Goal: Information Seeking & Learning: Learn about a topic

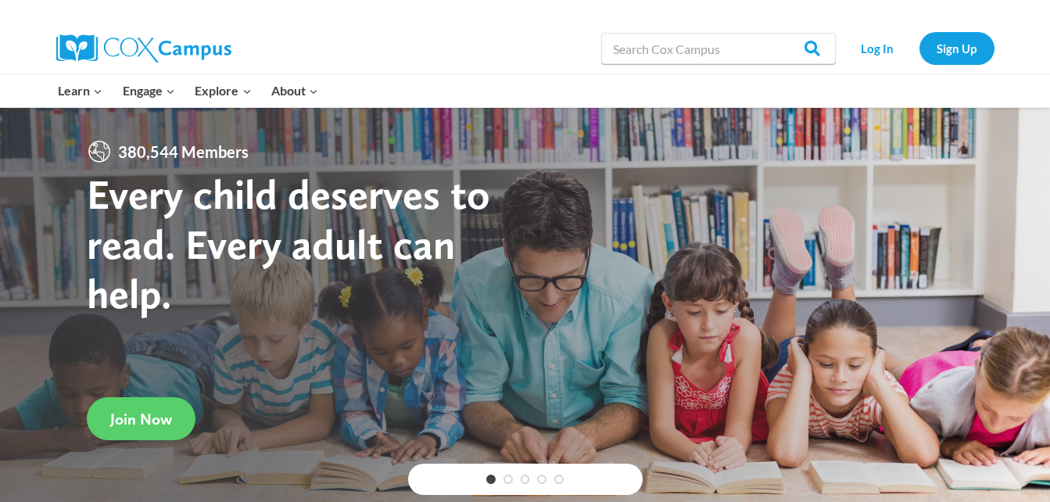
click at [865, 53] on link "Log In" at bounding box center [877, 48] width 68 height 32
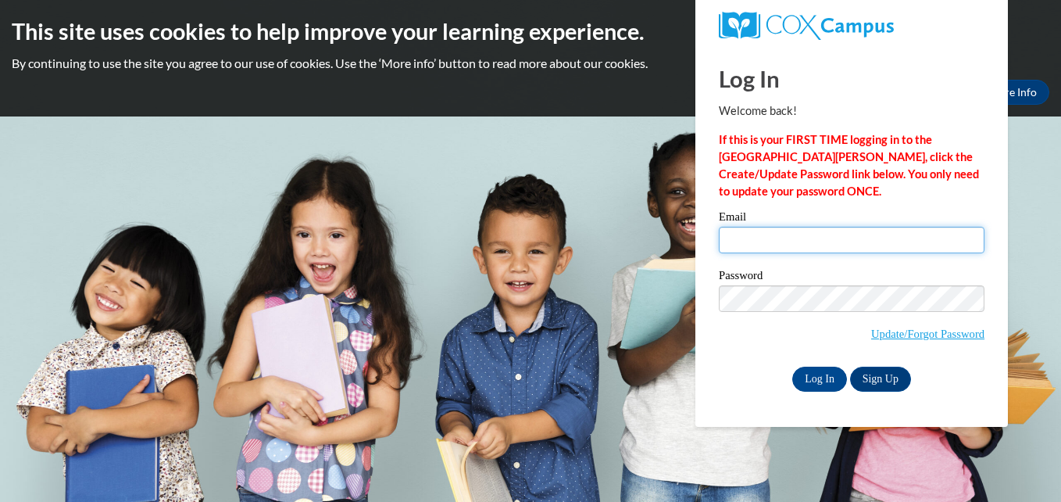
click at [819, 238] on input "Email" at bounding box center [852, 240] width 266 height 27
type input "hilljasmine011@gmail.com"
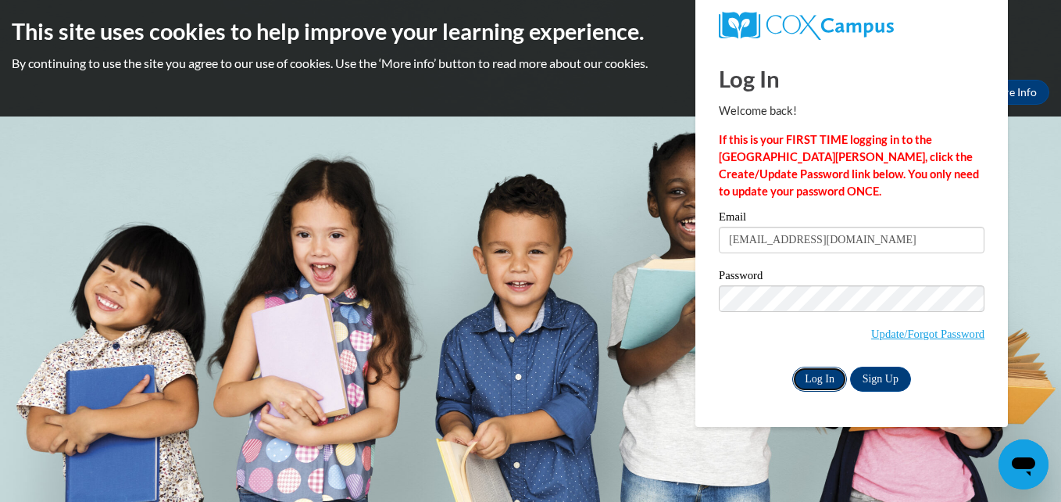
click at [820, 376] on input "Log In" at bounding box center [819, 379] width 55 height 25
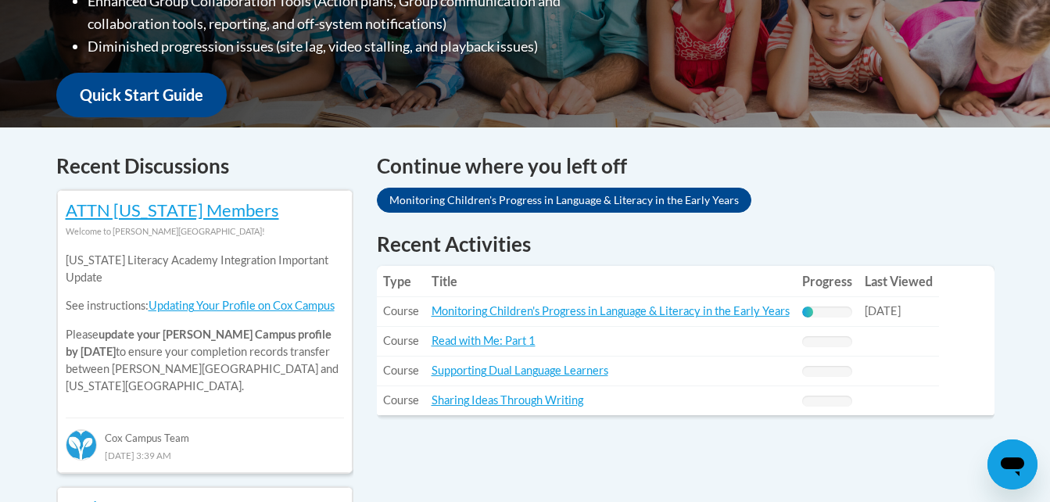
scroll to position [534, 0]
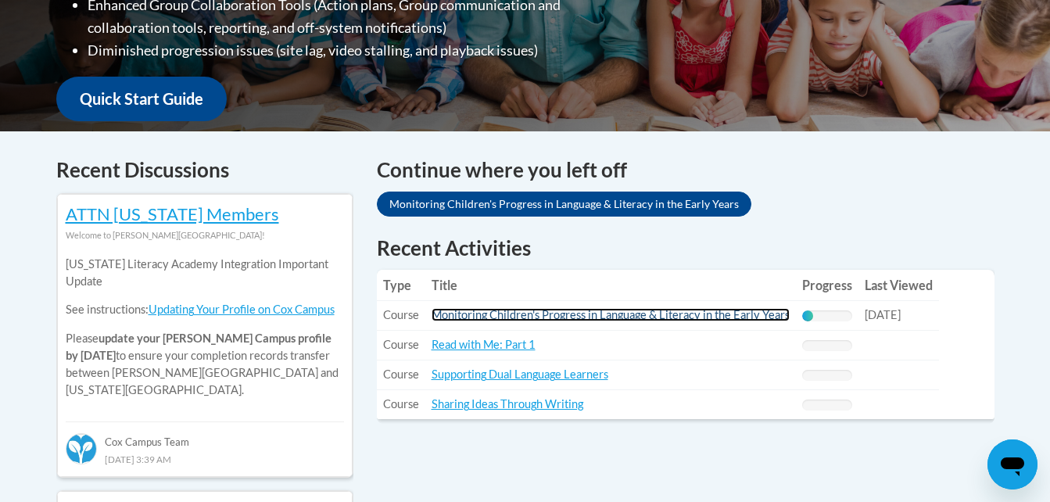
click at [746, 313] on link "Monitoring Children's Progress in Language & Literacy in the Early Years" at bounding box center [610, 314] width 358 height 13
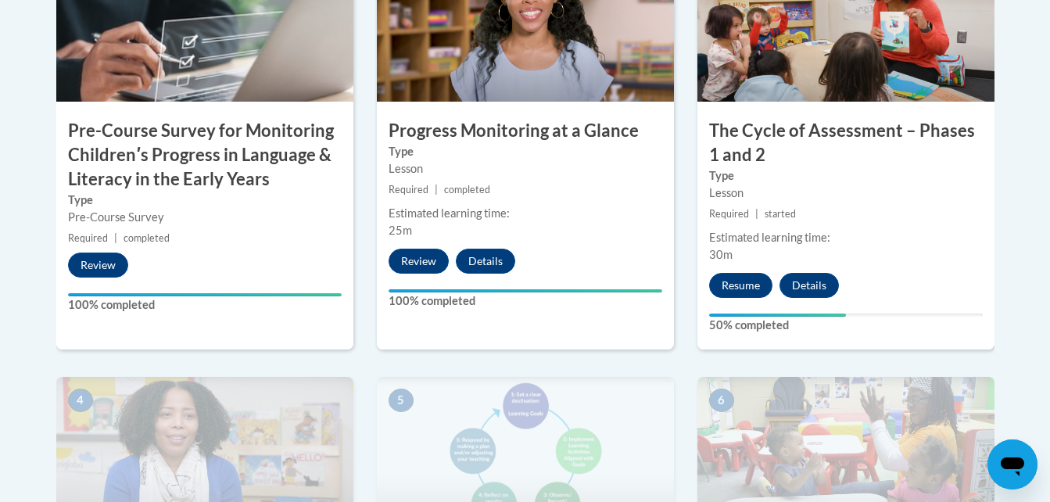
scroll to position [627, 0]
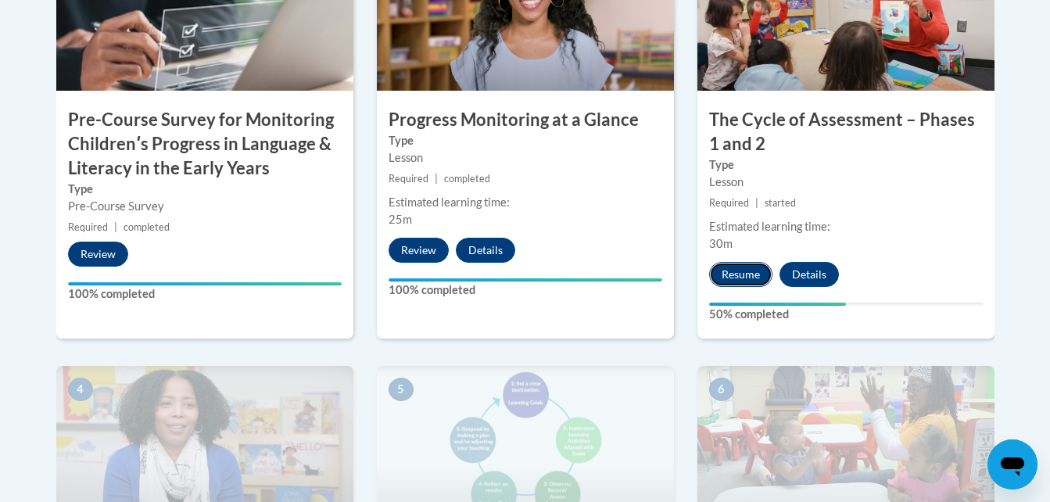
click at [735, 272] on button "Resume" at bounding box center [740, 274] width 63 height 25
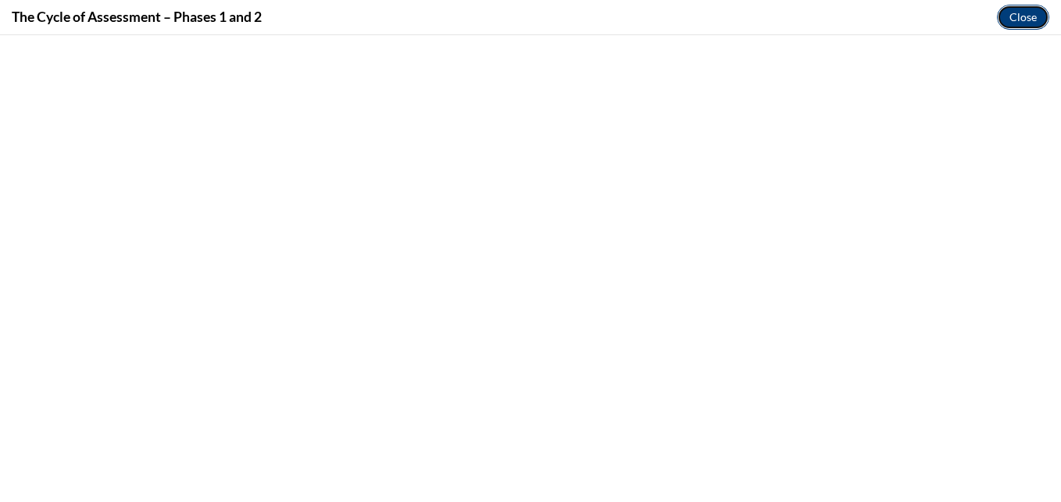
click at [1022, 25] on button "Close" at bounding box center [1023, 17] width 52 height 25
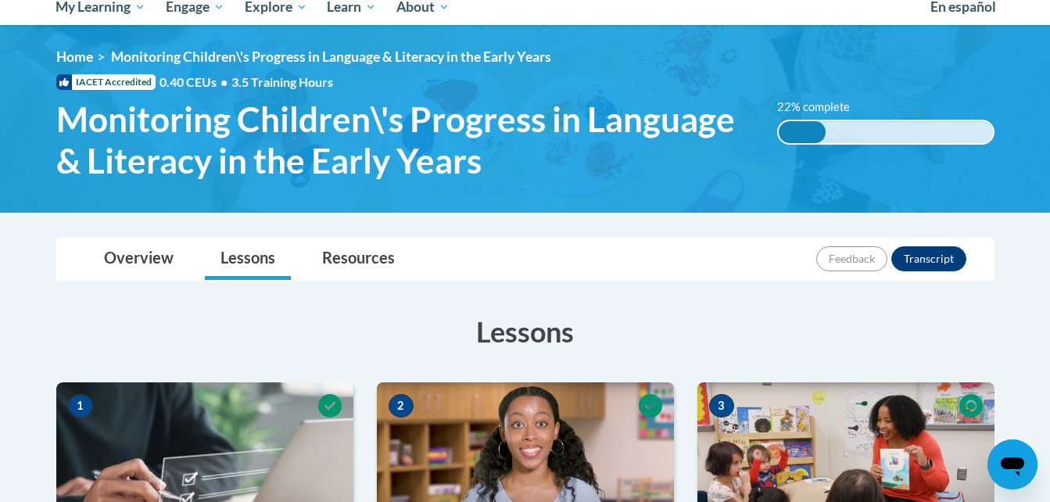
scroll to position [0, 0]
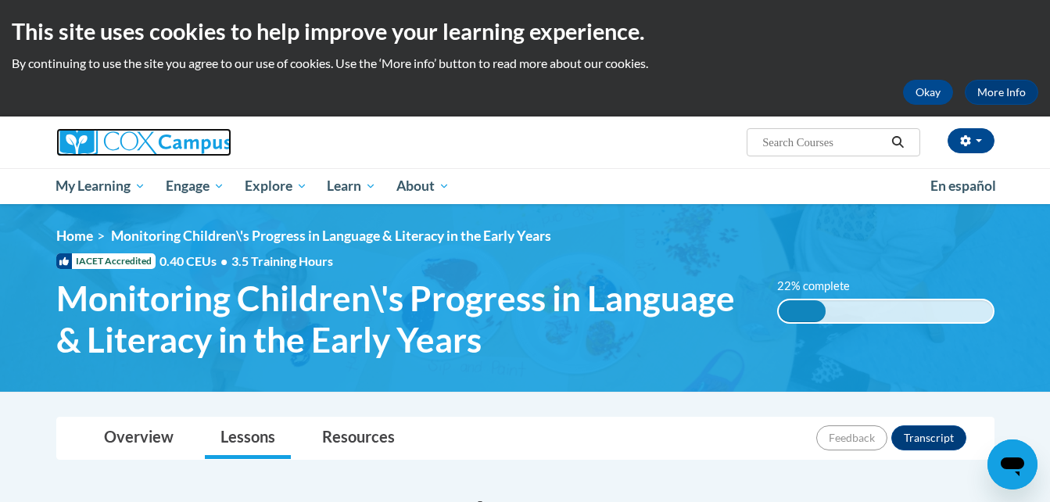
click at [136, 153] on img at bounding box center [143, 142] width 175 height 28
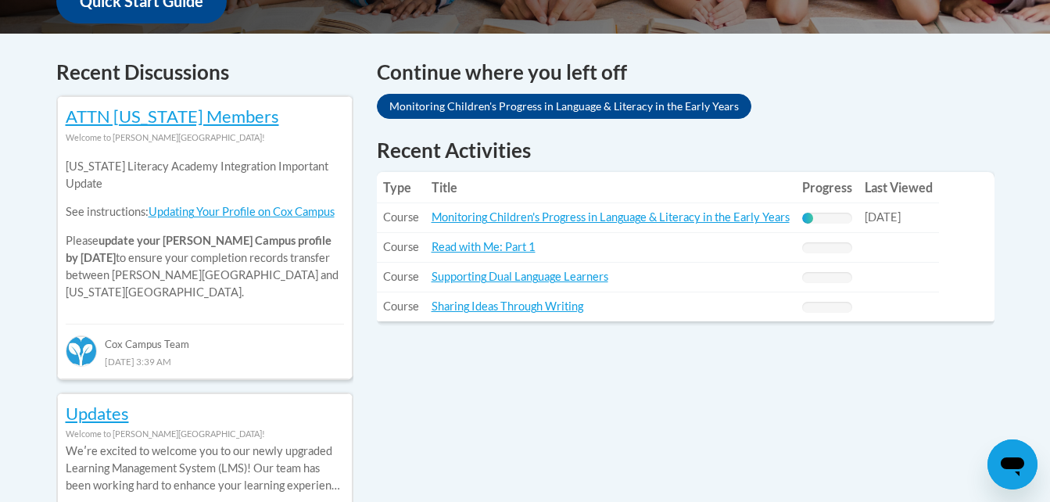
scroll to position [127, 0]
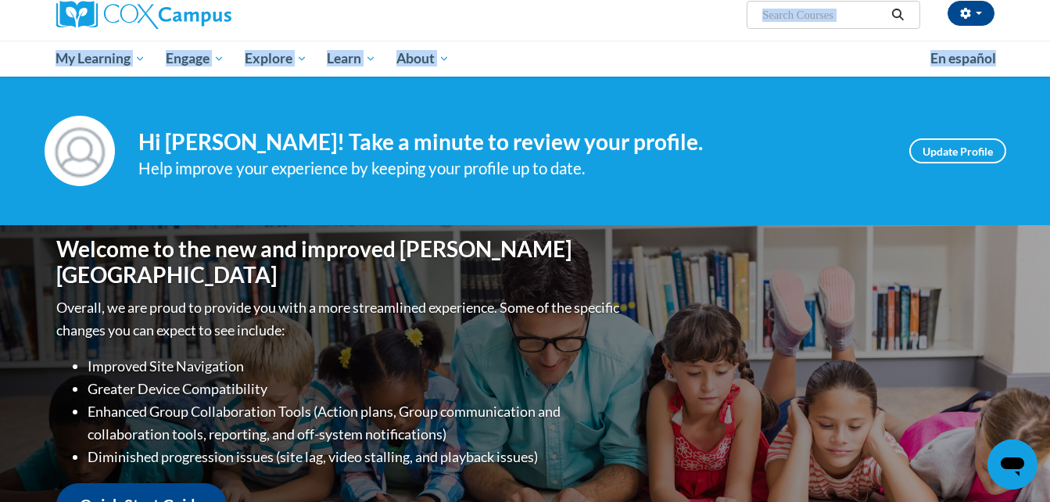
click at [1021, 34] on div "jasmine hill ([GEOGRAPHIC_DATA]/[GEOGRAPHIC_DATA] UTC-05:00) My Profile Inbox M…" at bounding box center [525, 33] width 1050 height 88
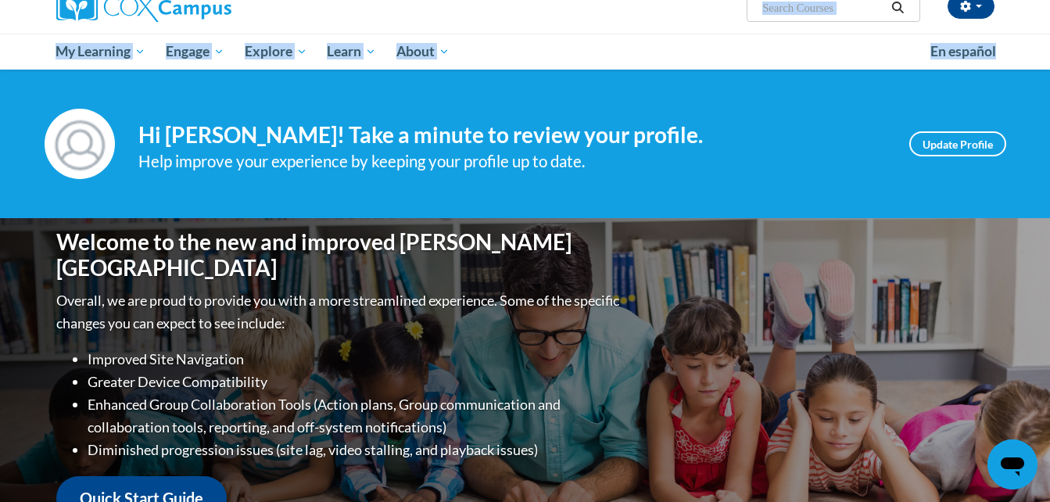
scroll to position [116, 0]
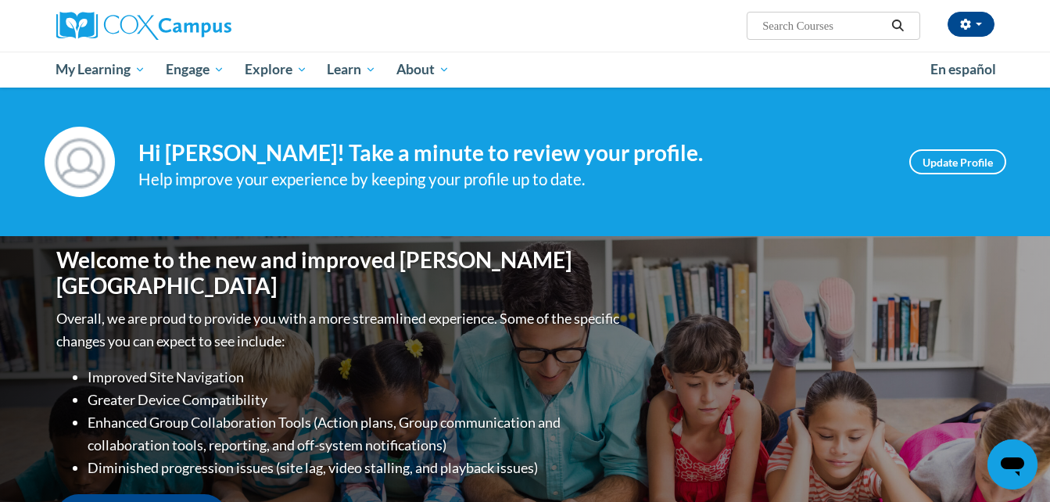
click at [599, 45] on div "jasmine hill (America/Chicago UTC-05:00) My Profile Inbox My Transcripts Log Ou…" at bounding box center [525, 26] width 985 height 52
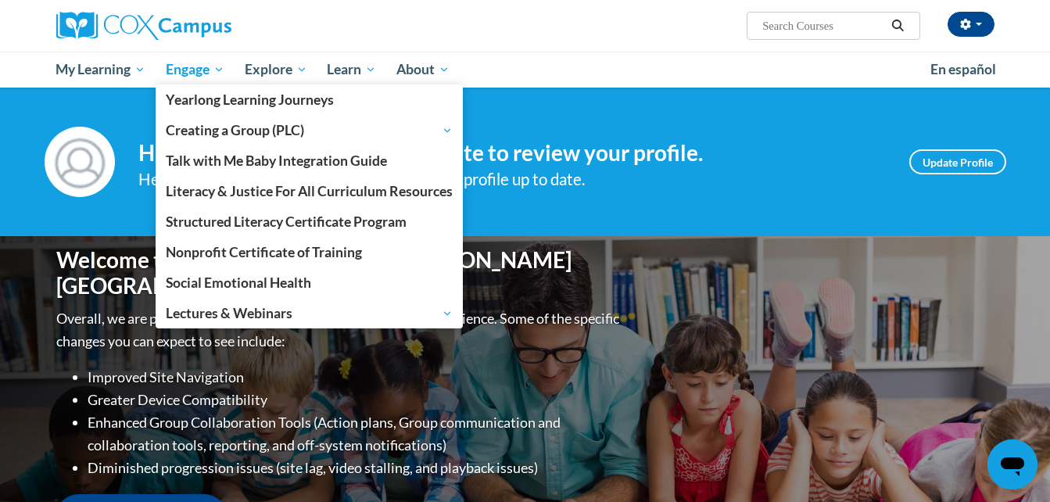
click at [182, 70] on span "Engage" at bounding box center [195, 69] width 59 height 19
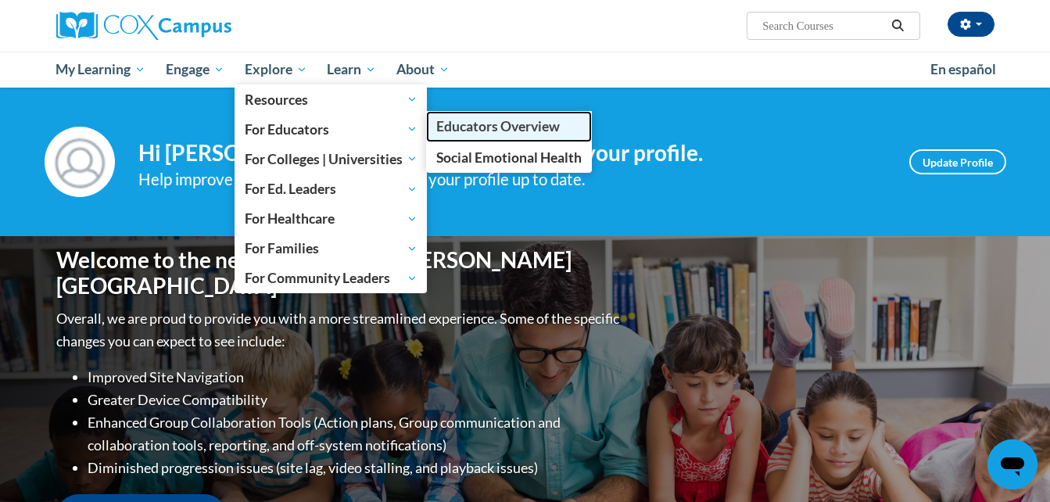
click at [463, 117] on link "Educators Overview" at bounding box center [509, 126] width 166 height 30
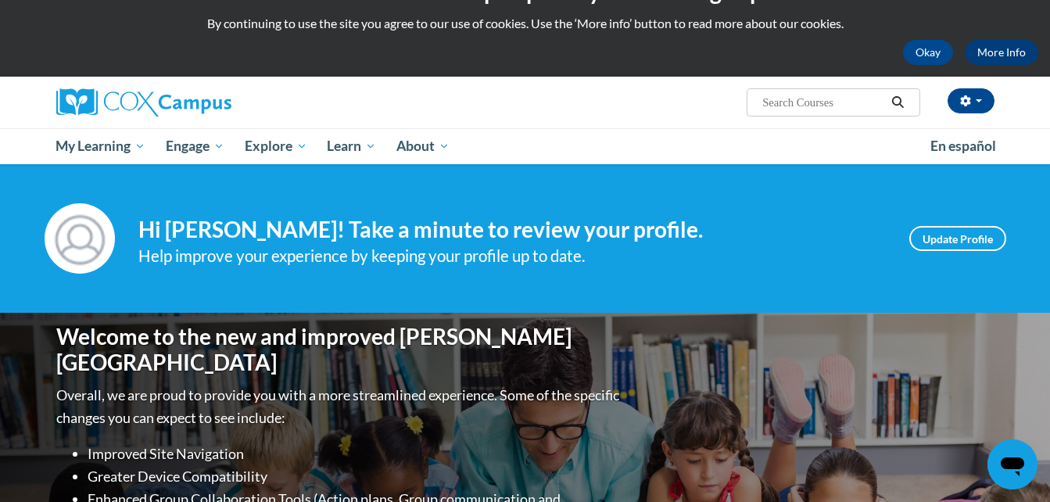
scroll to position [33, 0]
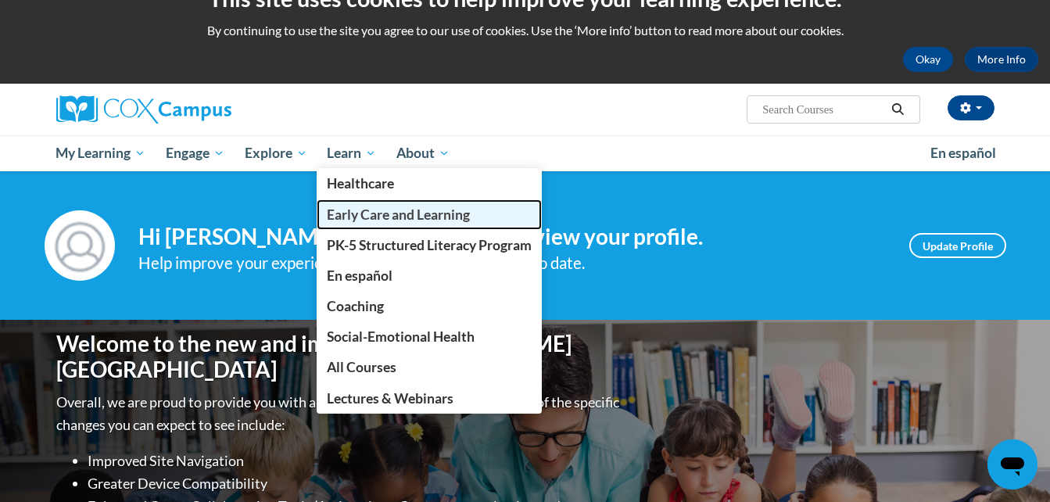
click at [410, 223] on link "Early Care and Learning" at bounding box center [429, 214] width 225 height 30
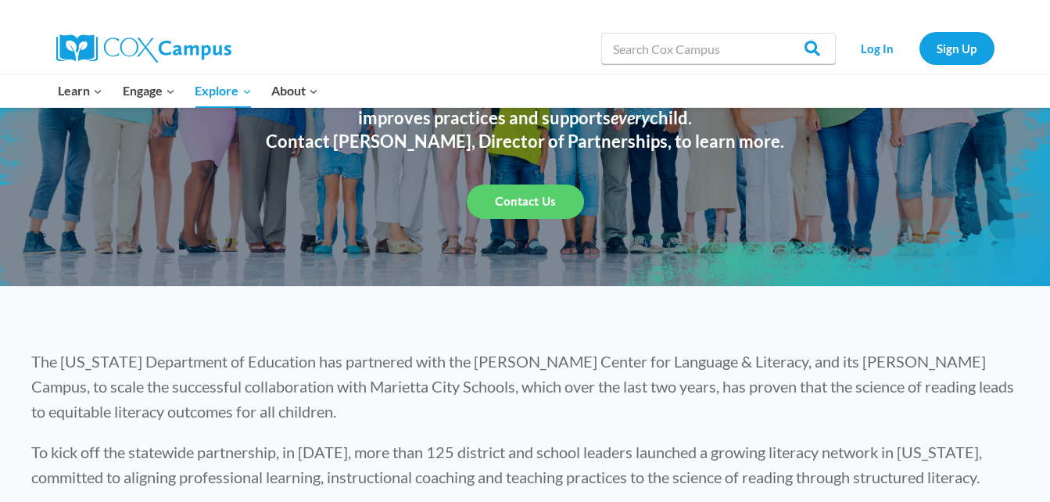
scroll to position [175, 0]
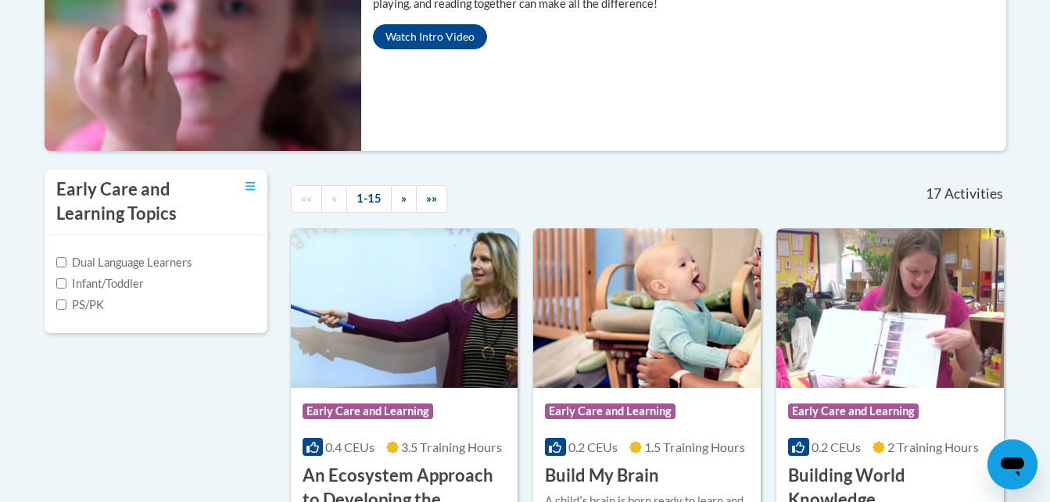
scroll to position [682, 0]
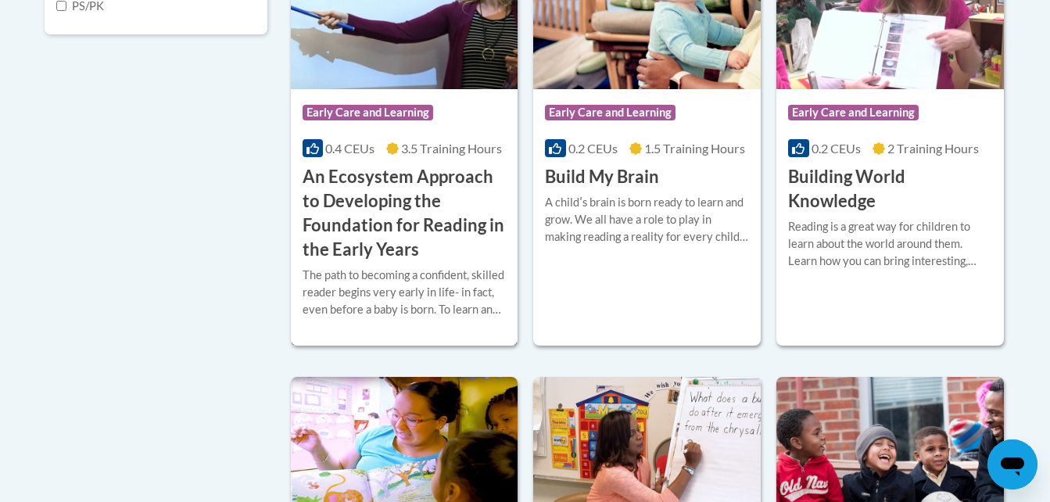
click at [439, 175] on h3 "An Ecosystem Approach to Developing the Foundation for Reading in the Early Yea…" at bounding box center [404, 213] width 204 height 96
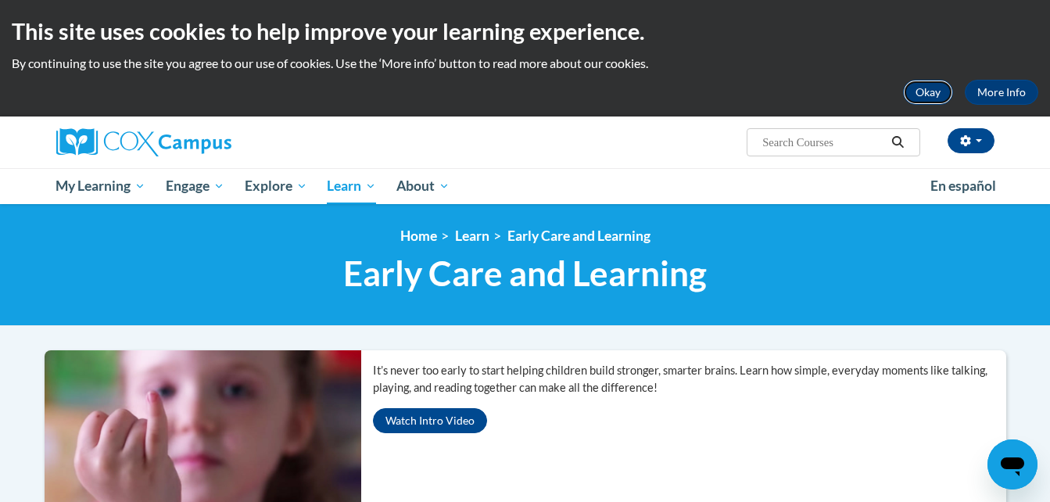
click at [930, 93] on button "Okay" at bounding box center [928, 92] width 50 height 25
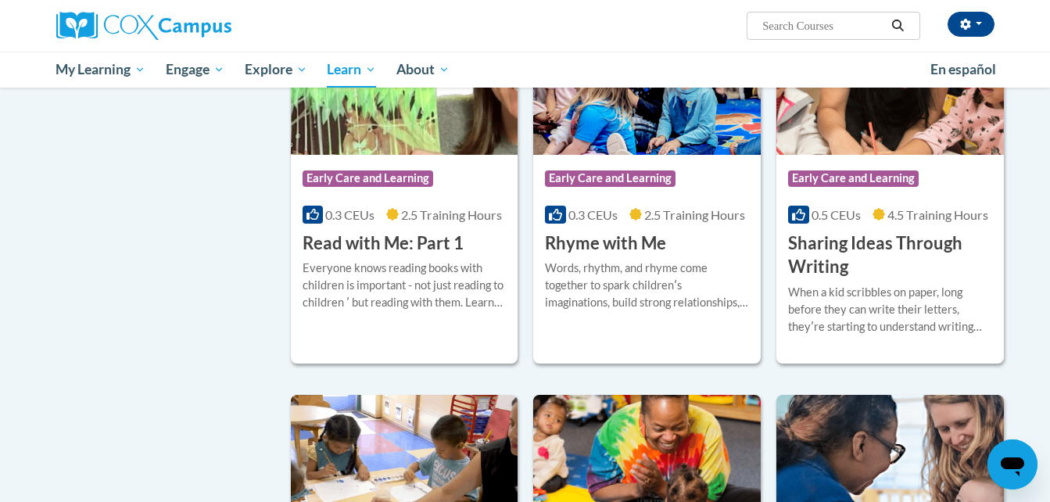
scroll to position [1798, 0]
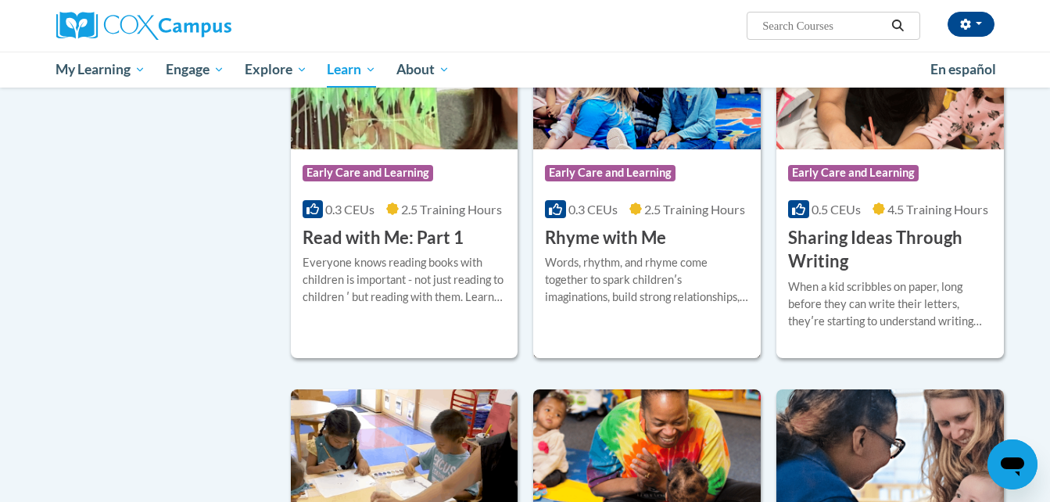
click at [606, 250] on h3 "Rhyme with Me" at bounding box center [605, 238] width 121 height 24
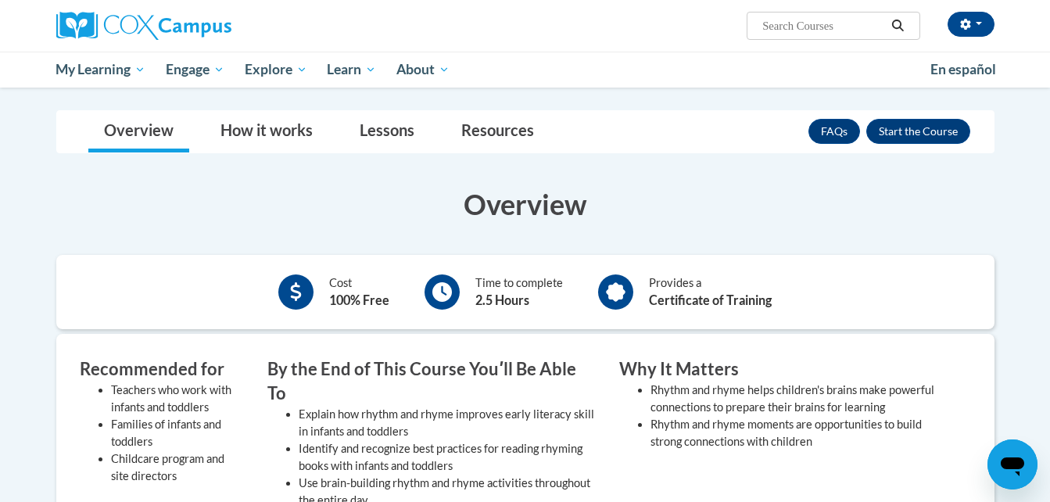
scroll to position [174, 0]
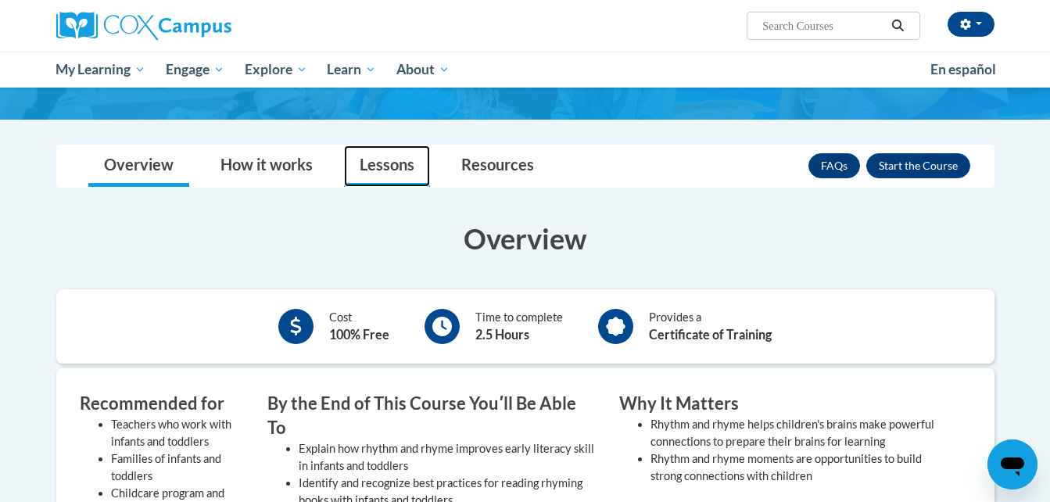
click at [404, 166] on link "Lessons" at bounding box center [387, 165] width 86 height 41
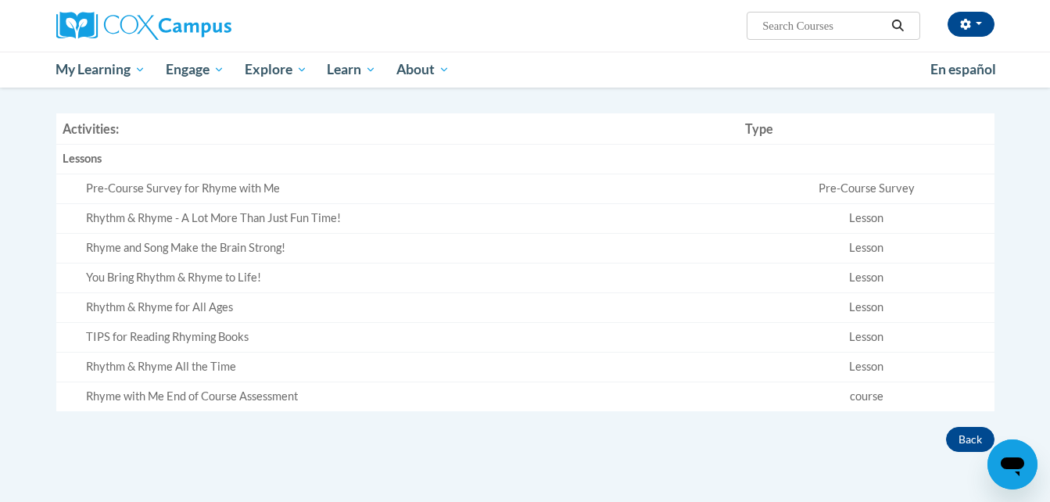
scroll to position [328, 0]
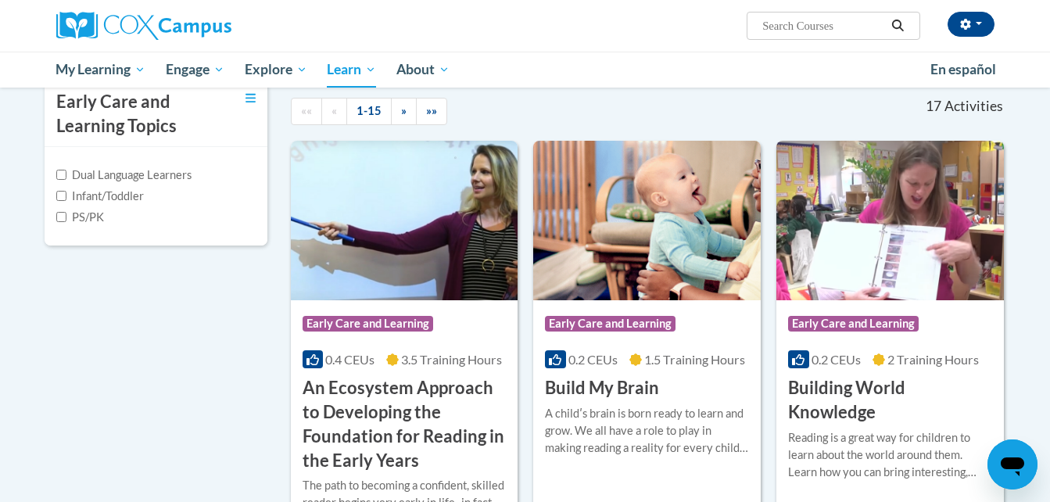
scroll to position [360, 0]
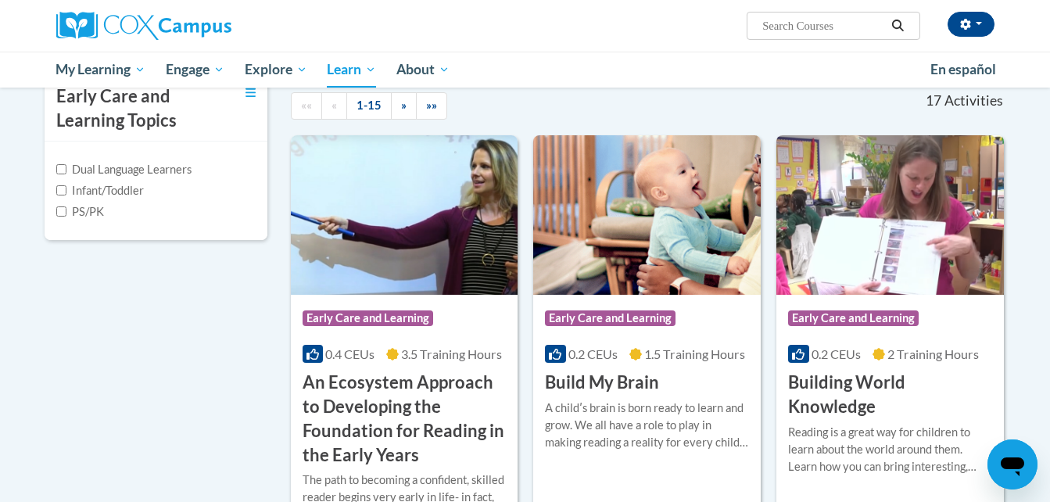
click at [100, 192] on label "Infant/Toddler" at bounding box center [100, 190] width 88 height 17
click at [66, 192] on input "Infant/Toddler" at bounding box center [61, 190] width 10 height 10
checkbox input "true"
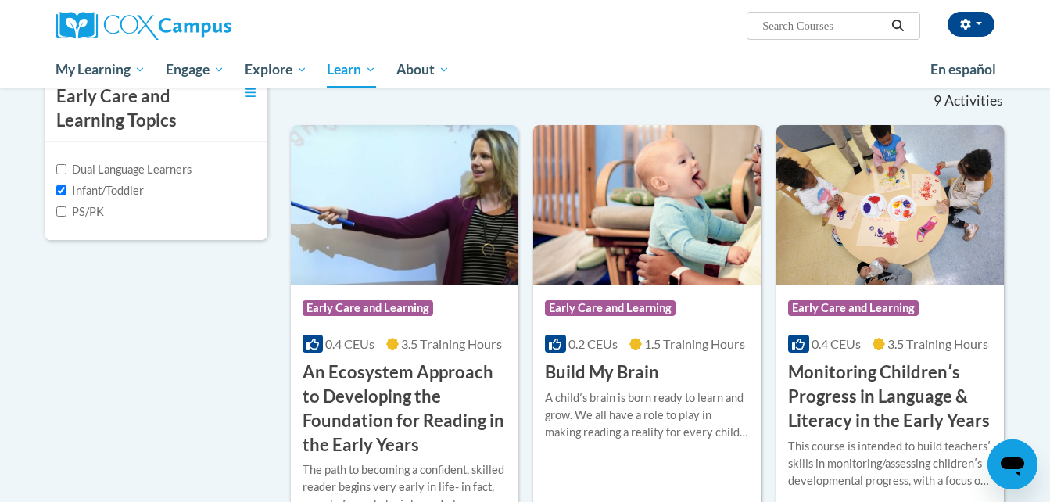
click at [618, 371] on h3 "Build My Brain" at bounding box center [602, 372] width 114 height 24
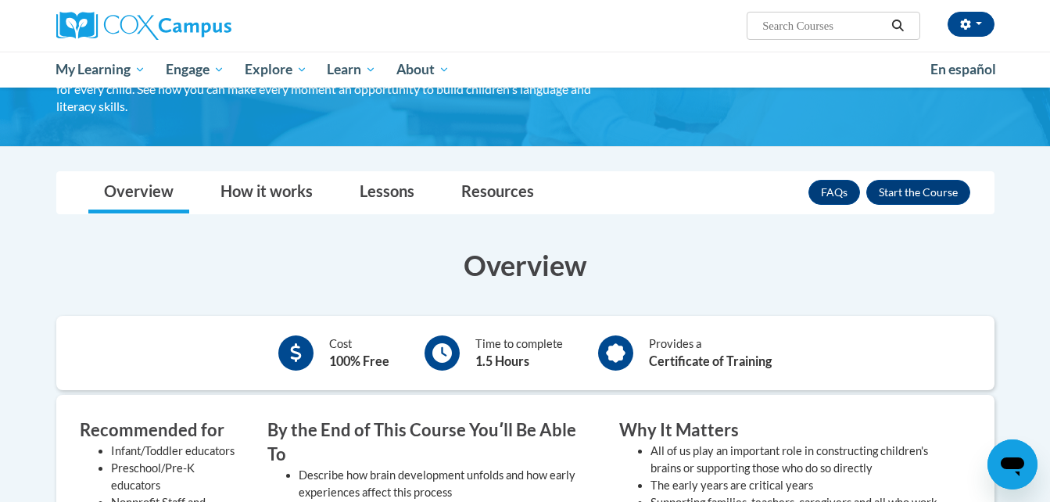
scroll to position [140, 0]
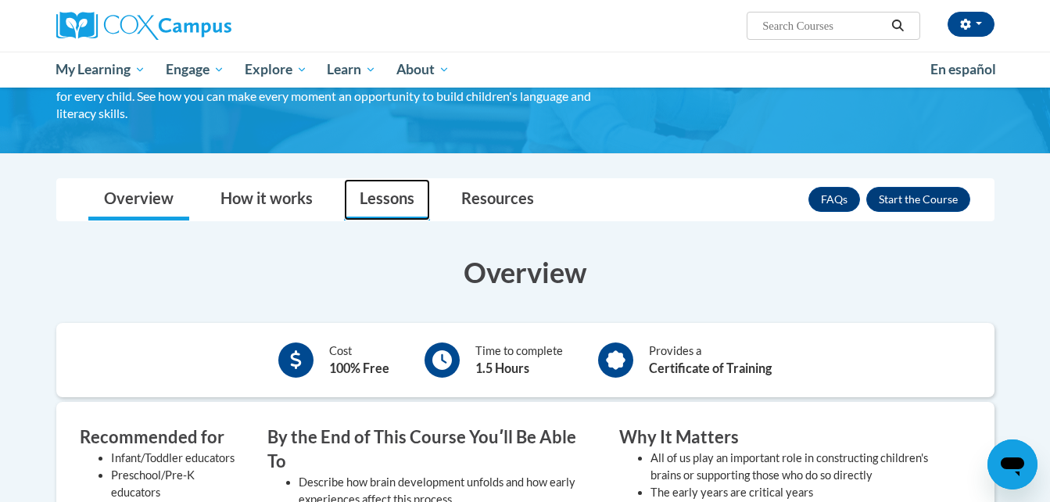
click at [373, 191] on link "Lessons" at bounding box center [387, 199] width 86 height 41
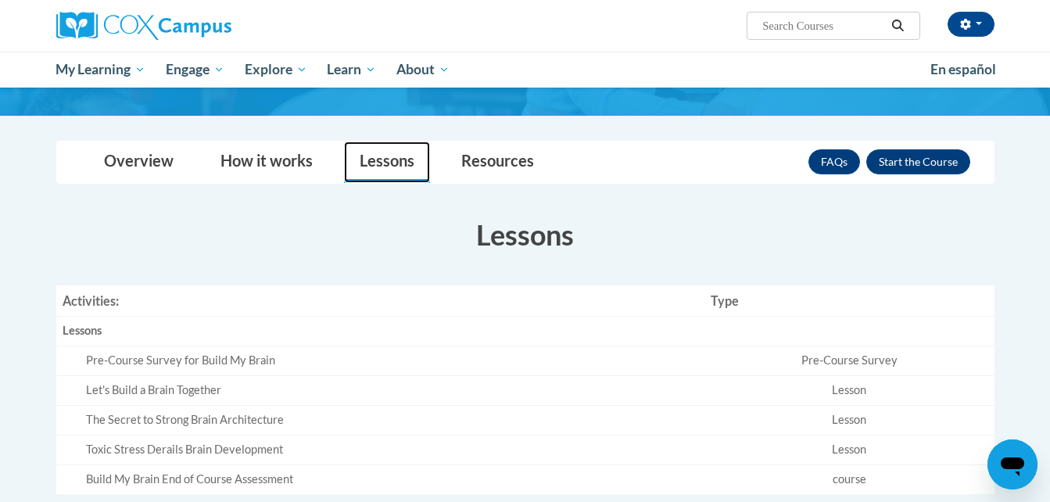
scroll to position [165, 0]
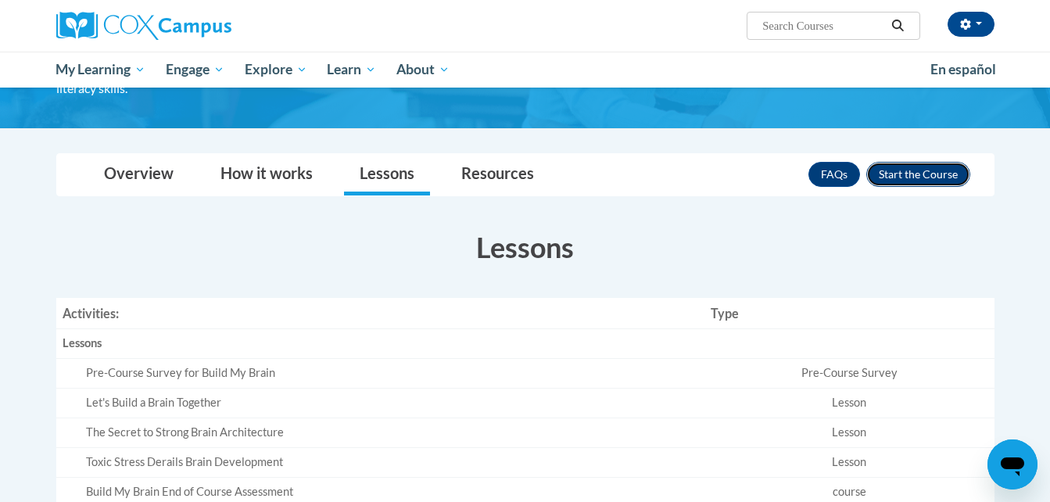
click at [901, 167] on button "Enroll" at bounding box center [918, 174] width 104 height 25
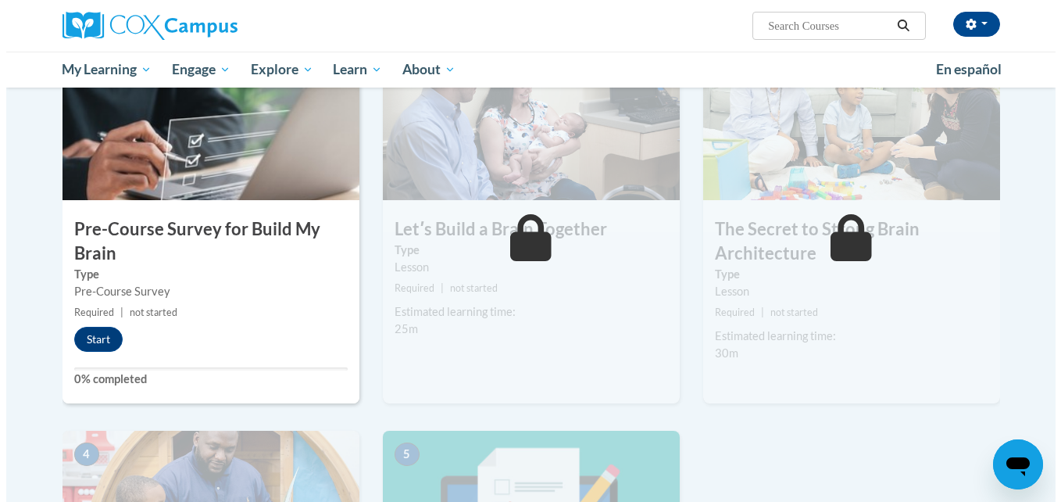
scroll to position [352, 0]
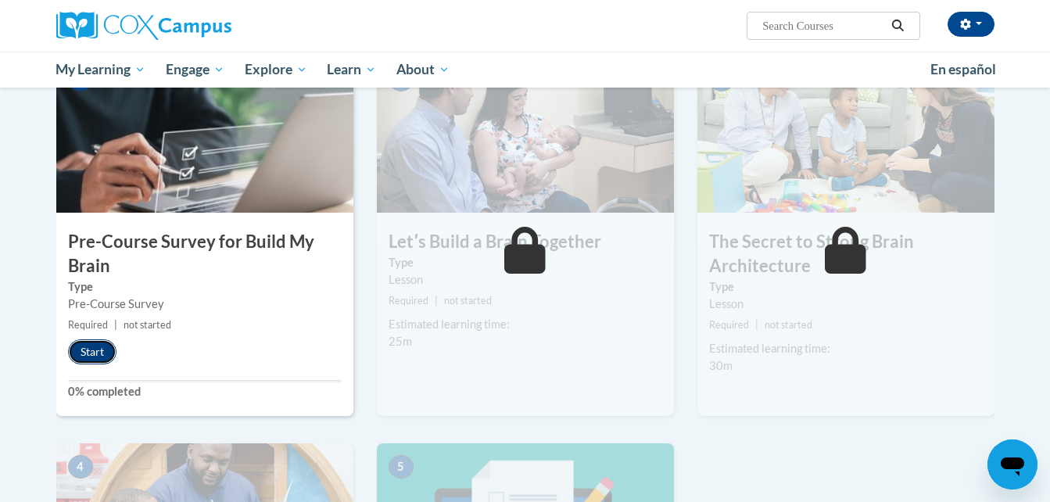
click at [107, 349] on button "Start" at bounding box center [92, 351] width 48 height 25
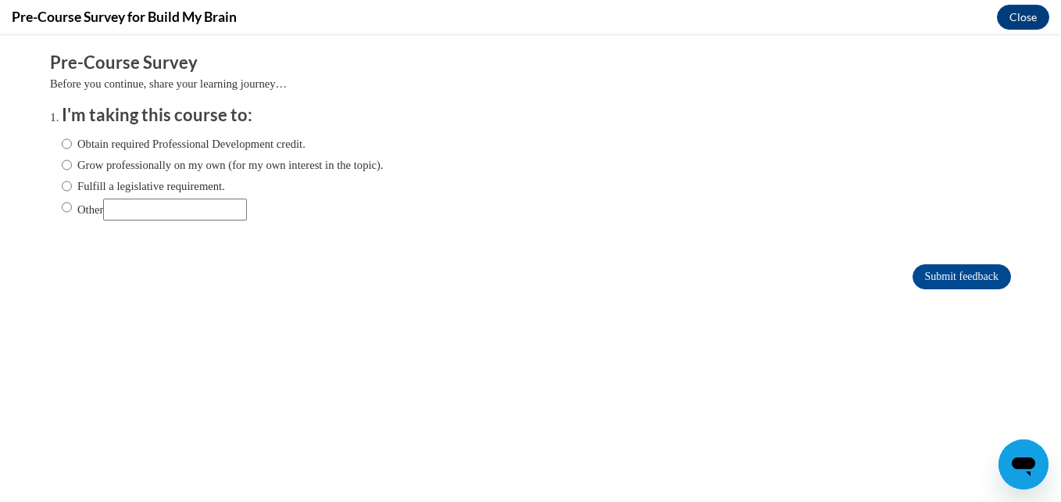
scroll to position [0, 0]
click at [78, 145] on label "Obtain required Professional Development credit." at bounding box center [184, 143] width 244 height 17
click at [72, 145] on input "Obtain required Professional Development credit." at bounding box center [67, 143] width 10 height 17
radio input "true"
click at [136, 173] on label "Grow professionally on my own (for my own interest in the topic)." at bounding box center [223, 164] width 322 height 17
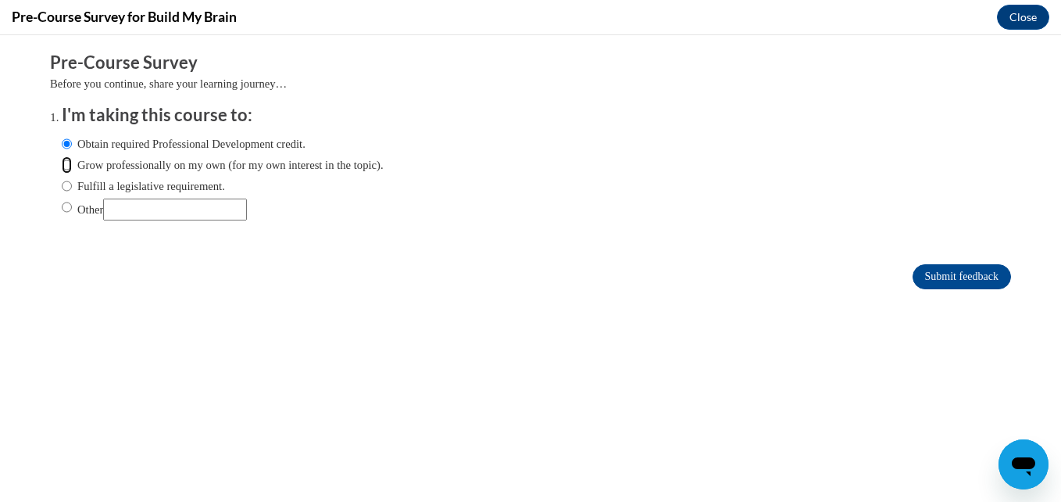
click at [72, 173] on input "Grow professionally on my own (for my own interest in the topic)." at bounding box center [67, 164] width 10 height 17
radio input "true"
click at [296, 144] on label "Obtain required Professional Development credit." at bounding box center [184, 143] width 244 height 17
click at [72, 144] on input "Obtain required Professional Development credit." at bounding box center [67, 143] width 10 height 17
radio input "true"
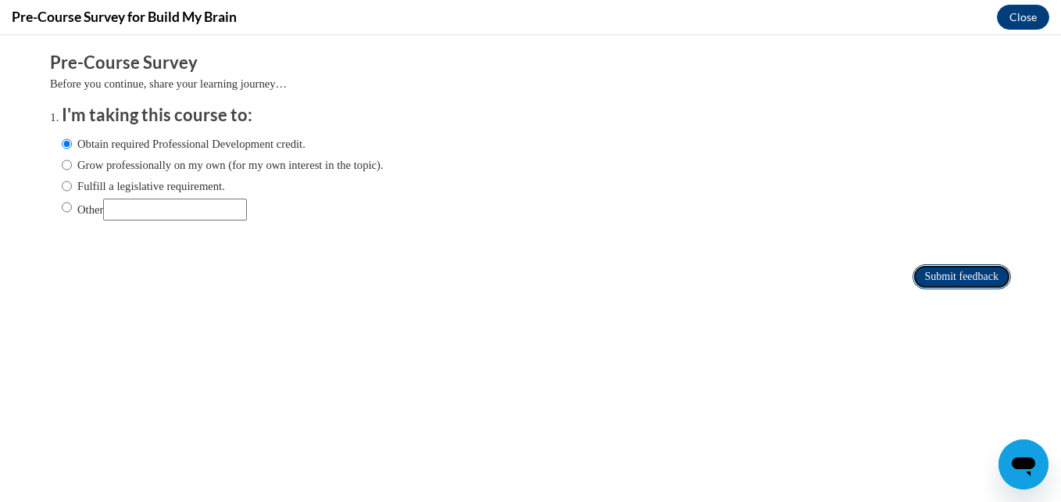
click at [957, 274] on input "Submit feedback" at bounding box center [962, 276] width 98 height 25
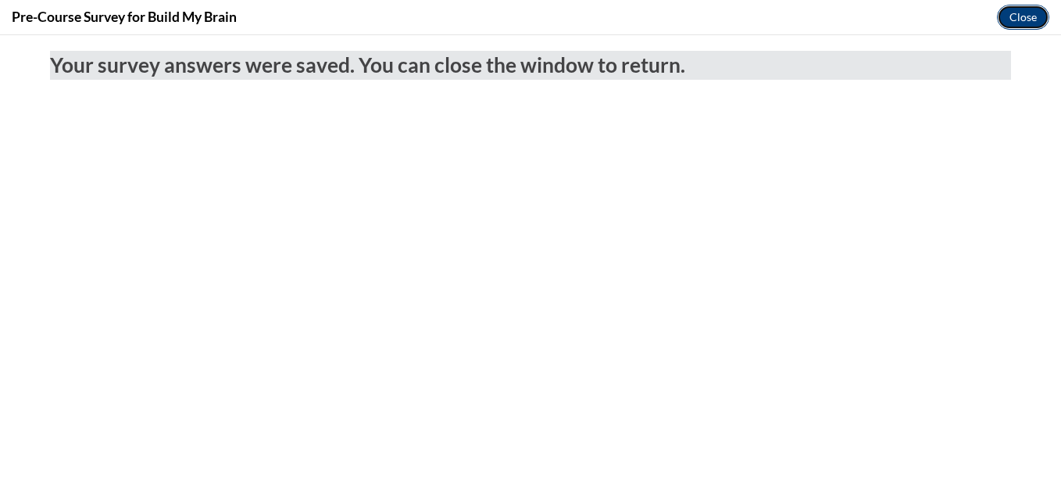
click at [1039, 20] on button "Close" at bounding box center [1023, 17] width 52 height 25
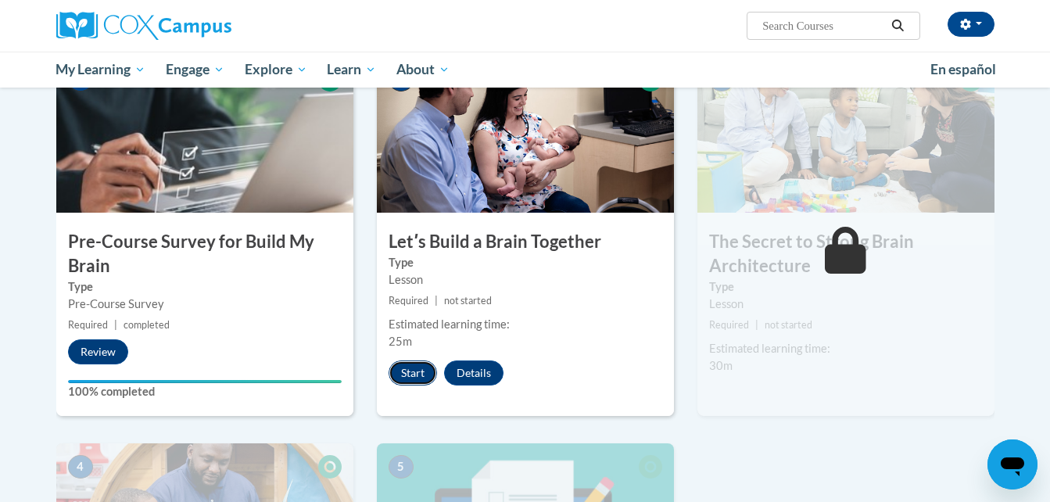
click at [407, 375] on button "Start" at bounding box center [412, 372] width 48 height 25
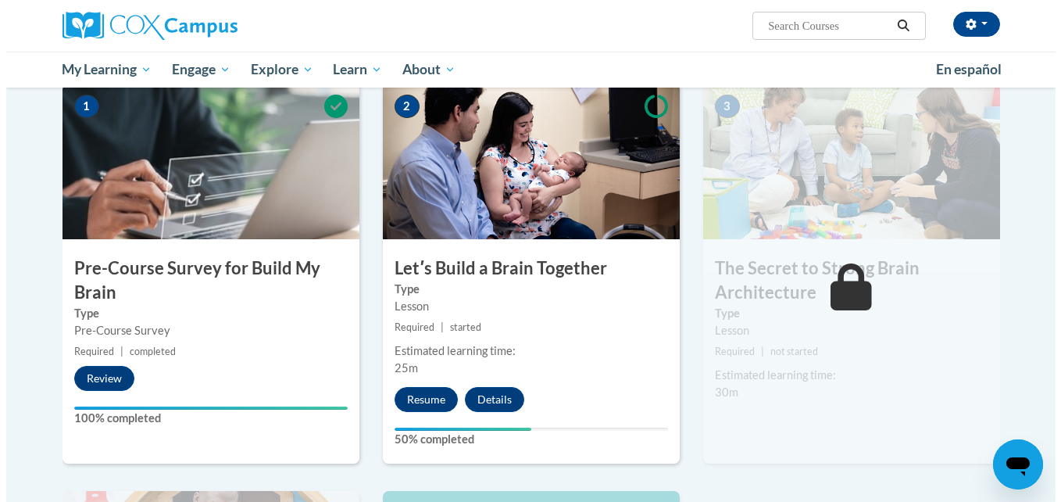
scroll to position [392, 0]
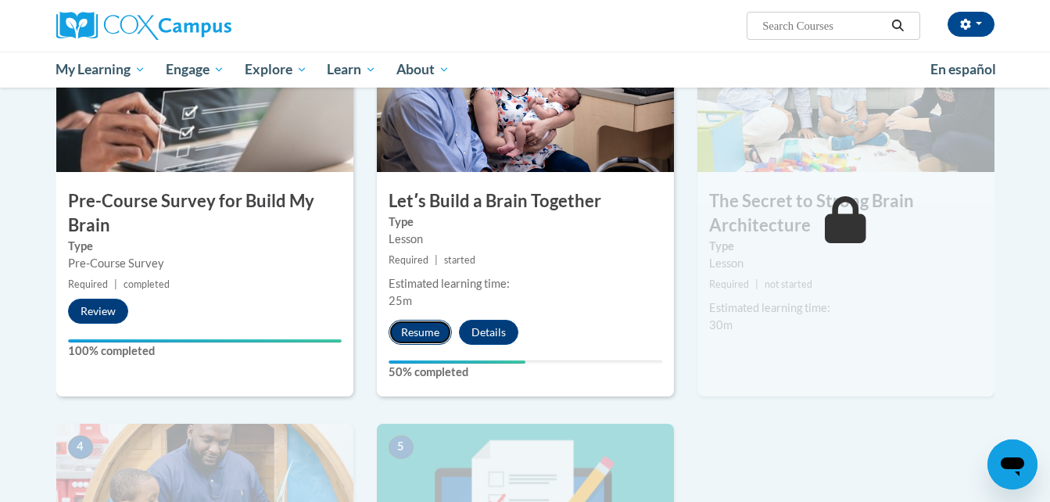
click at [415, 331] on button "Resume" at bounding box center [419, 332] width 63 height 25
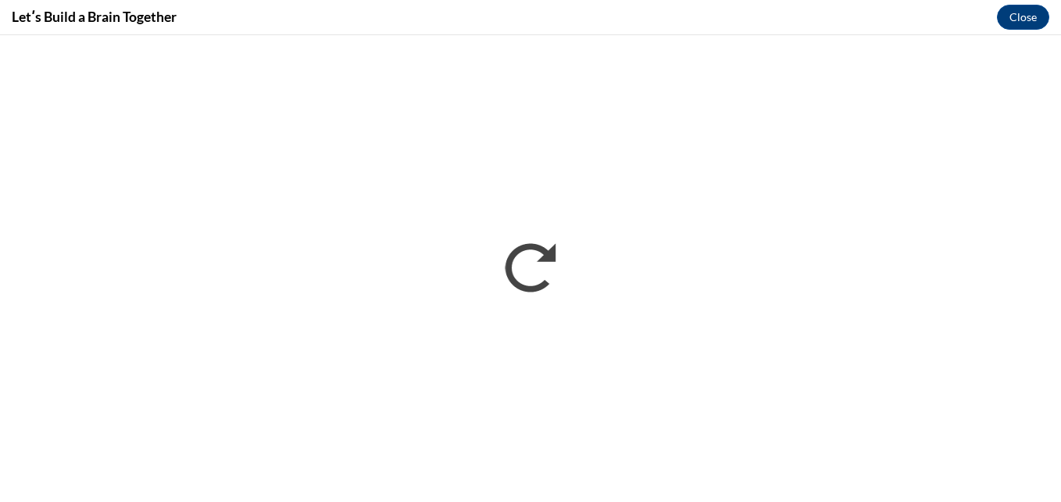
scroll to position [0, 0]
click at [1017, 23] on button "Close" at bounding box center [1023, 17] width 52 height 25
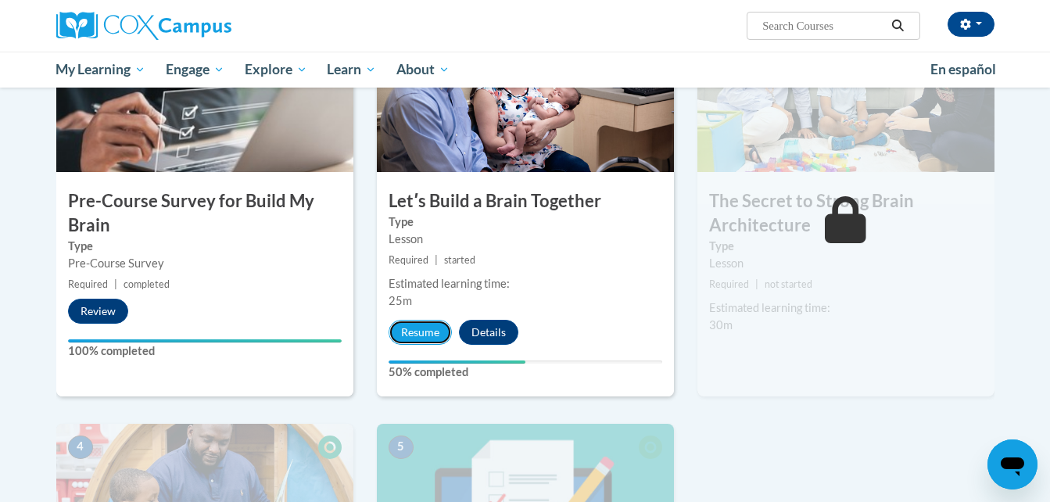
click at [396, 336] on button "Resume" at bounding box center [419, 332] width 63 height 25
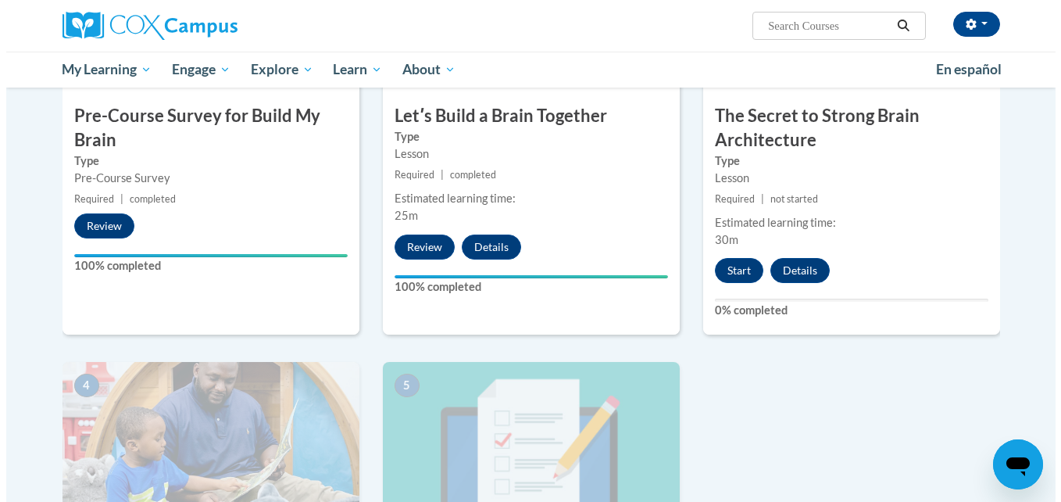
scroll to position [481, 0]
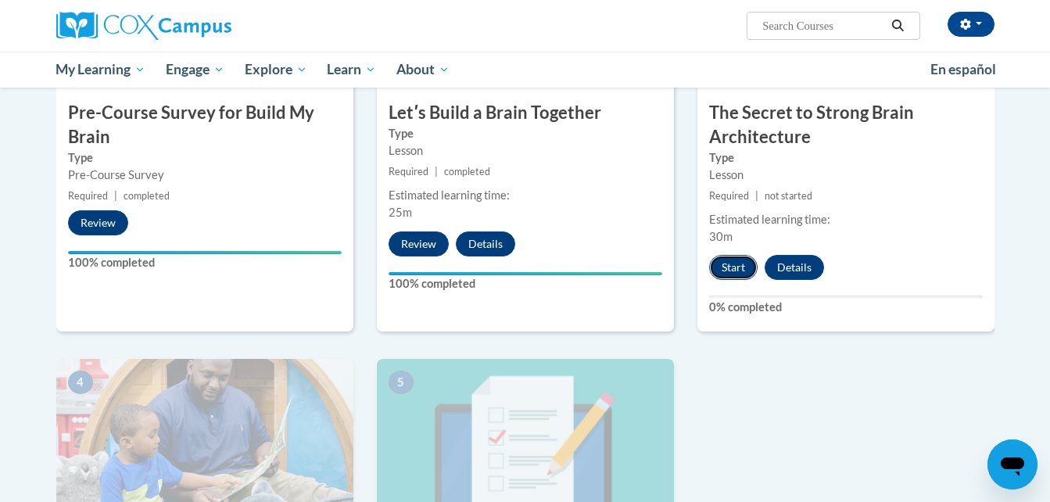
click at [718, 265] on button "Start" at bounding box center [733, 267] width 48 height 25
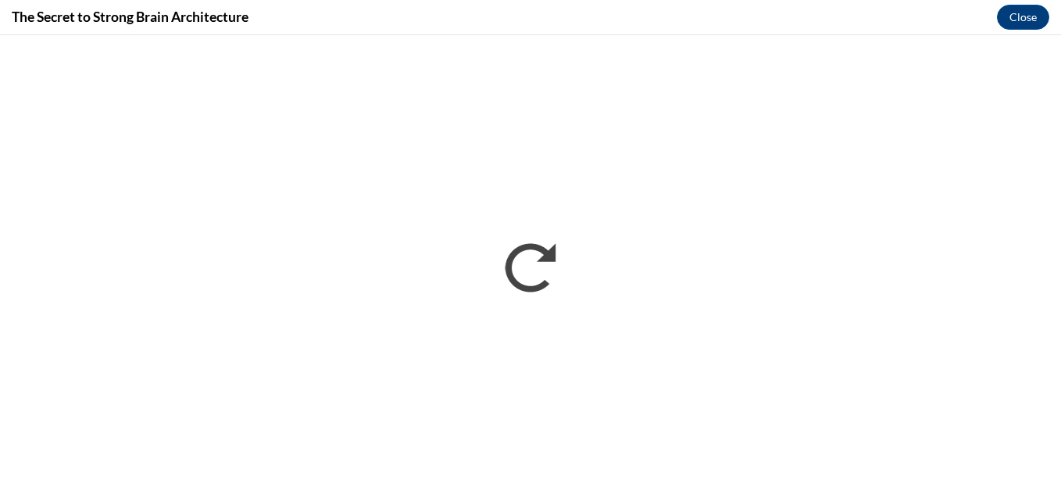
scroll to position [0, 0]
